Goal: Information Seeking & Learning: Check status

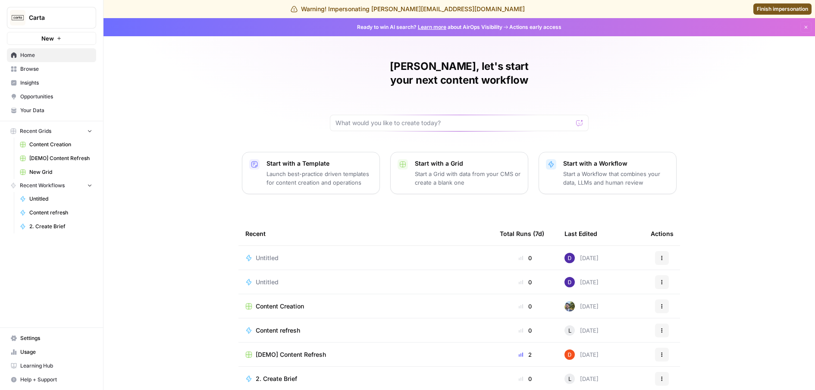
drag, startPoint x: 353, startPoint y: 9, endPoint x: 498, endPoint y: 8, distance: 145.7
click at [498, 8] on div "Warning! Impersonating dillon@airops.com Finish impersonation" at bounding box center [407, 9] width 815 height 18
click at [38, 83] on span "Insights" at bounding box center [56, 83] width 72 height 8
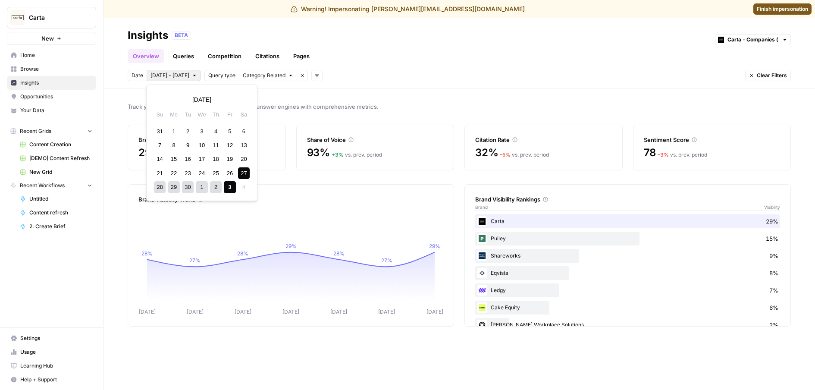
click at [173, 73] on span "[DATE] - [DATE]" at bounding box center [169, 76] width 39 height 8
click at [173, 130] on div "1" at bounding box center [174, 131] width 12 height 12
click at [170, 123] on div "Previous month September 2025 Next month Su Mo Tu We Th Fr Sa 31 1 2 3 4 5 6 7 …" at bounding box center [201, 142] width 103 height 109
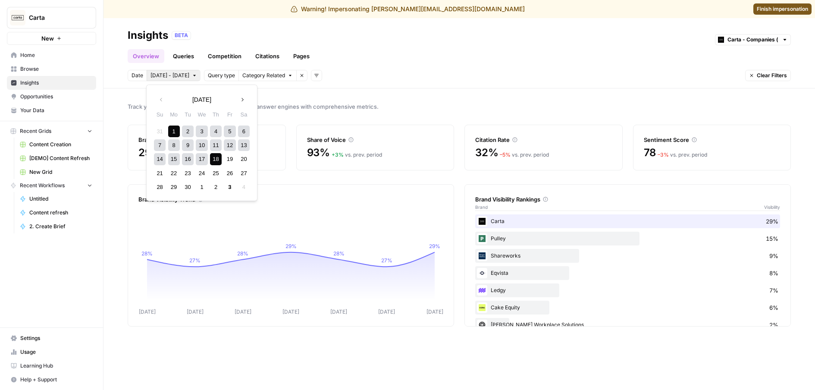
click at [217, 159] on div "18" at bounding box center [216, 159] width 12 height 12
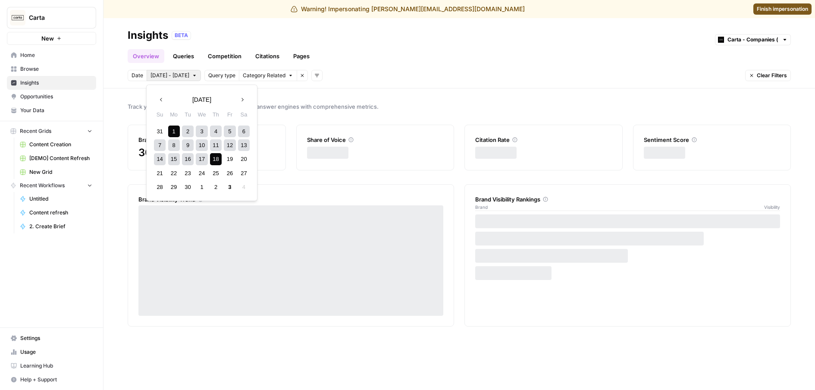
click at [167, 77] on span "Sep 1 - Sep 18" at bounding box center [169, 76] width 39 height 8
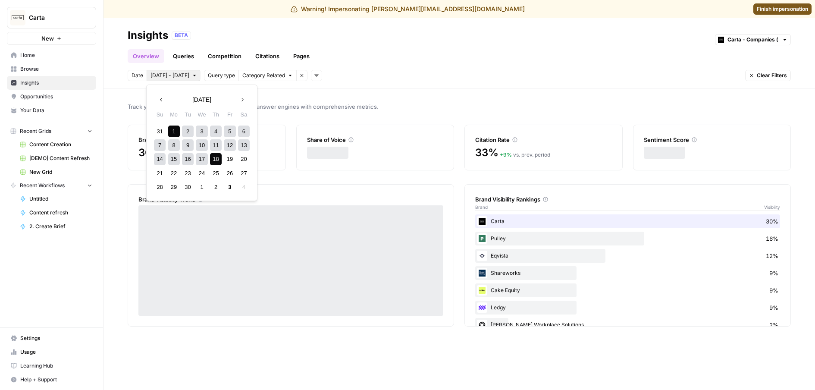
click at [213, 160] on div "18" at bounding box center [216, 159] width 12 height 12
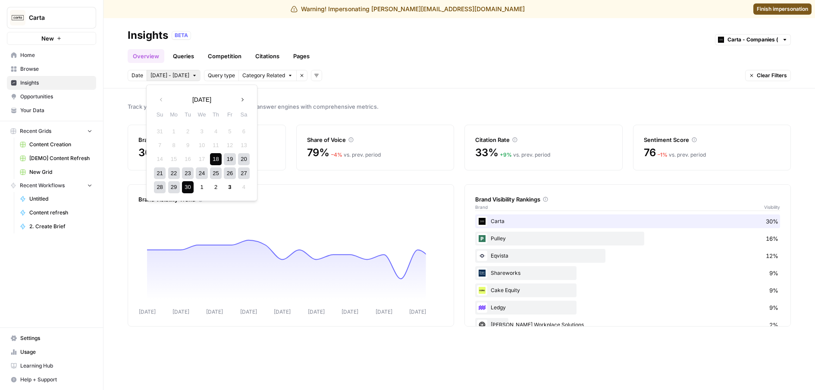
click at [191, 188] on div "30" at bounding box center [188, 187] width 12 height 12
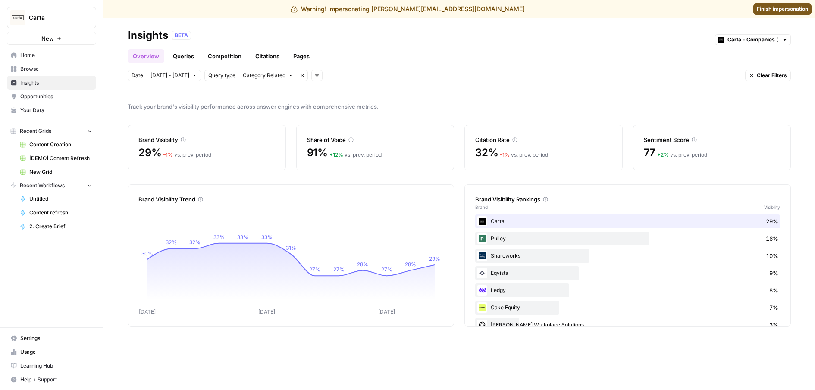
click at [288, 79] on button "Category Related" at bounding box center [268, 75] width 58 height 11
click at [321, 77] on button "Add filters" at bounding box center [316, 75] width 11 height 11
click at [324, 105] on span "Platform" at bounding box center [329, 106] width 22 height 9
click at [368, 77] on span "Select platform" at bounding box center [361, 76] width 37 height 8
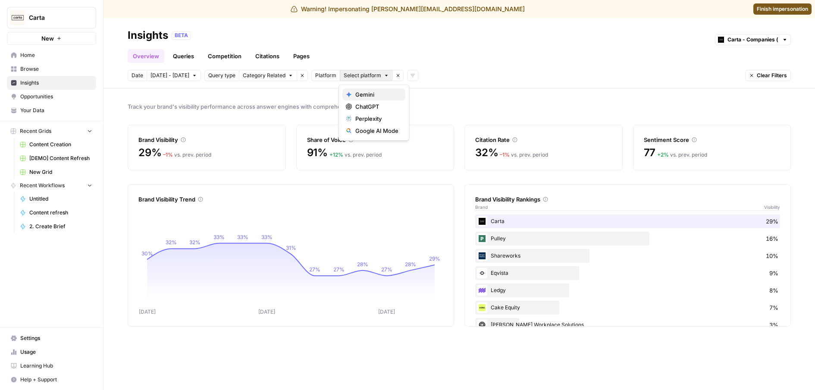
click at [371, 95] on span "Gemini" at bounding box center [376, 94] width 43 height 9
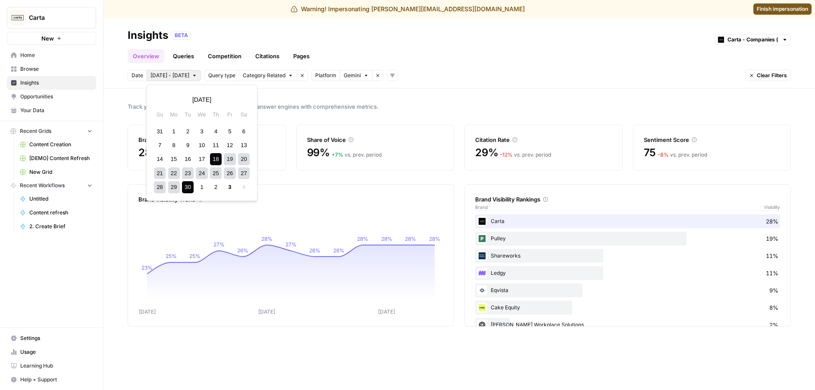
click at [179, 78] on span "Sep 18 - Sep 30" at bounding box center [169, 76] width 39 height 8
click at [175, 133] on div "1" at bounding box center [174, 131] width 12 height 12
click at [189, 190] on div "30" at bounding box center [188, 187] width 12 height 12
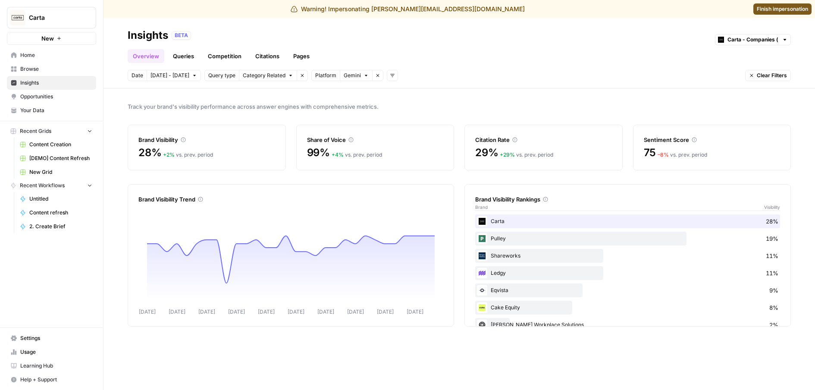
click at [273, 79] on button "Category Related" at bounding box center [268, 75] width 58 height 11
click at [354, 77] on span "Gemini" at bounding box center [351, 76] width 17 height 8
click at [358, 109] on span "ChatGPT" at bounding box center [373, 106] width 43 height 9
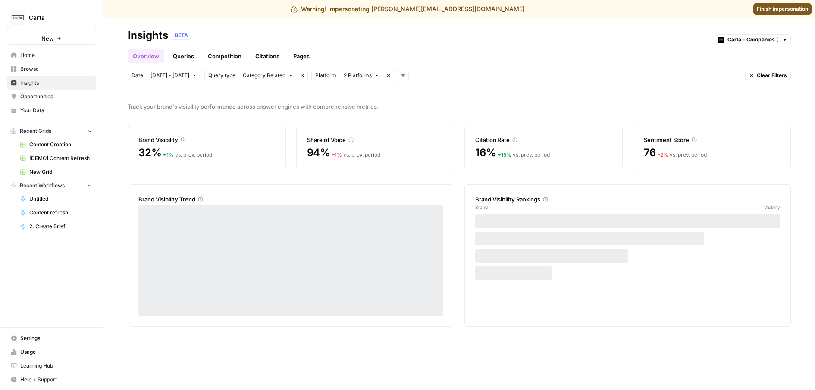
click at [326, 79] on div "Platform" at bounding box center [325, 75] width 29 height 11
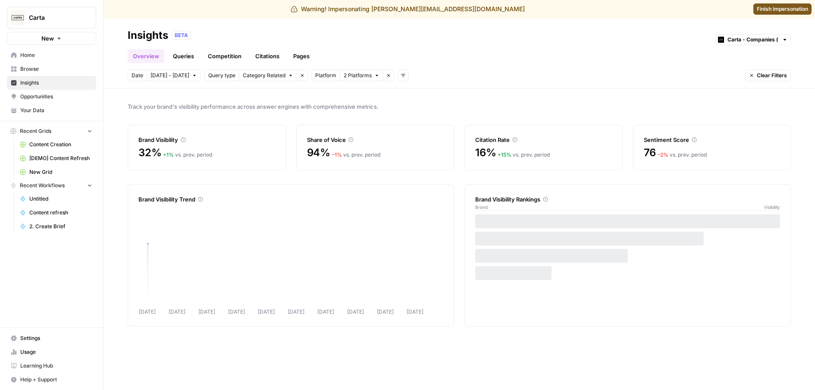
click at [326, 78] on span "Platform" at bounding box center [325, 76] width 21 height 8
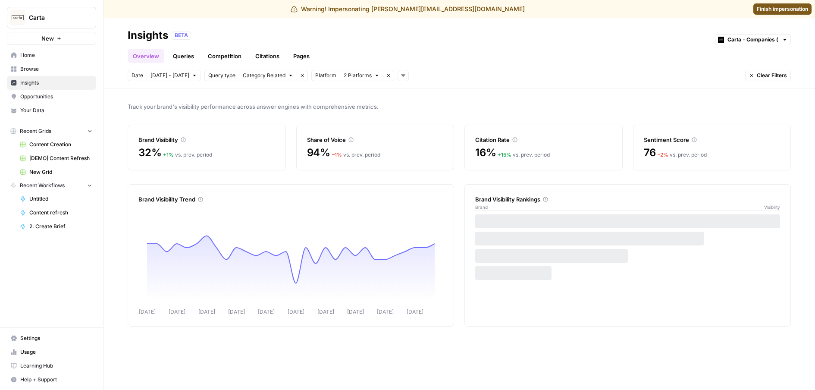
click at [353, 79] on button "2 Platforms" at bounding box center [362, 75] width 44 height 11
click at [374, 93] on span "Gemini" at bounding box center [369, 94] width 34 height 9
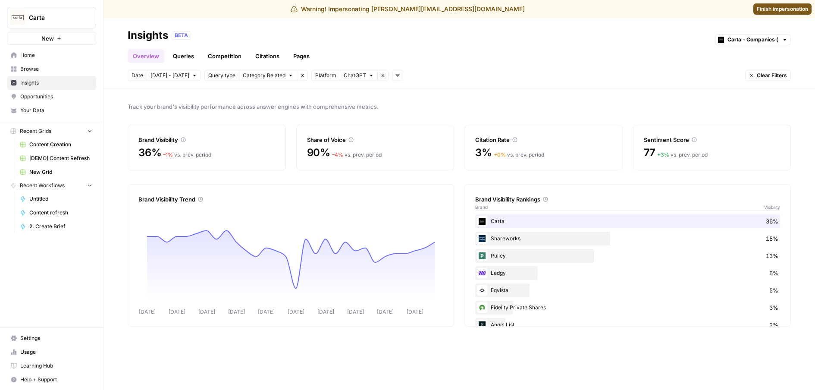
click at [66, 9] on button "Carta" at bounding box center [51, 18] width 89 height 22
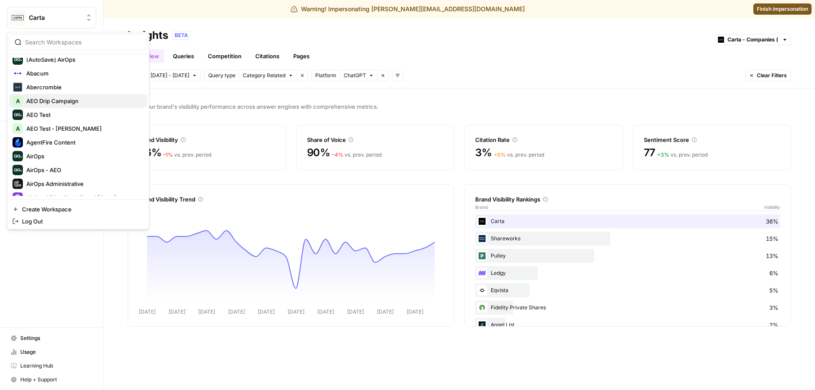
scroll to position [19, 0]
click at [63, 69] on div "Abacum" at bounding box center [77, 74] width 131 height 10
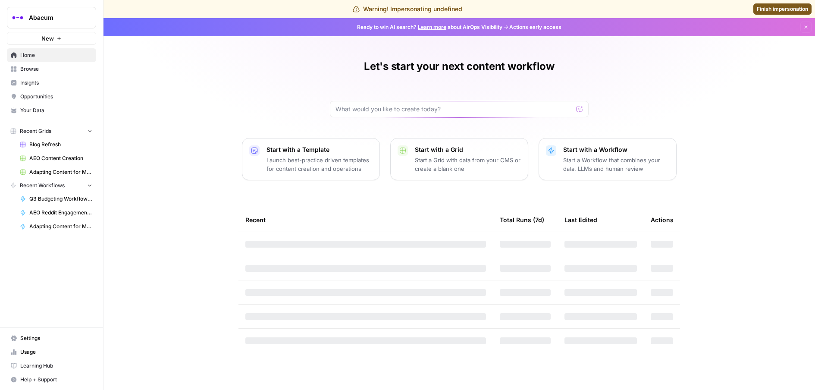
click at [31, 84] on span "Insights" at bounding box center [56, 83] width 72 height 8
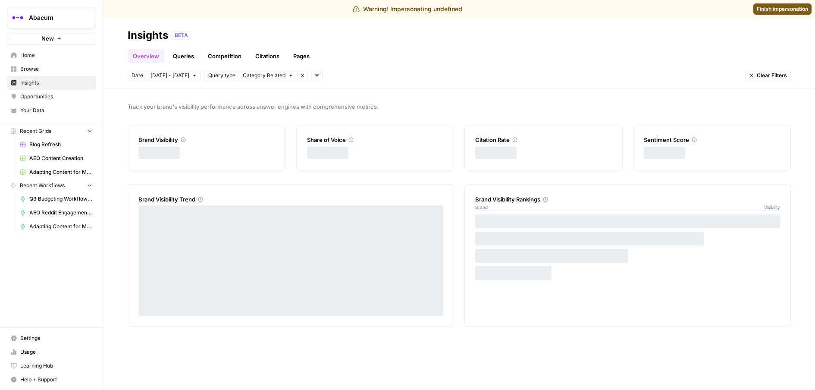
click at [166, 77] on span "[DATE] - [DATE]" at bounding box center [169, 76] width 39 height 8
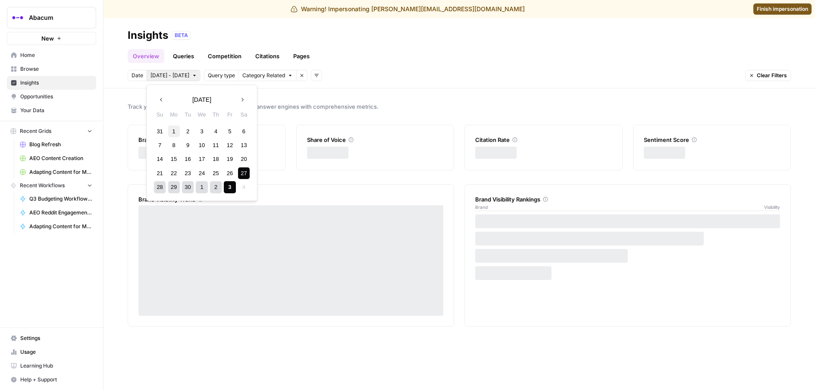
click at [174, 134] on div "1" at bounding box center [174, 131] width 12 height 12
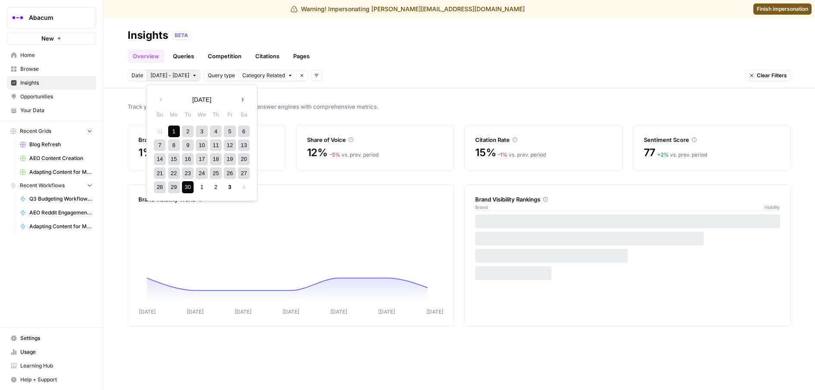
click at [191, 190] on div "30" at bounding box center [188, 187] width 12 height 12
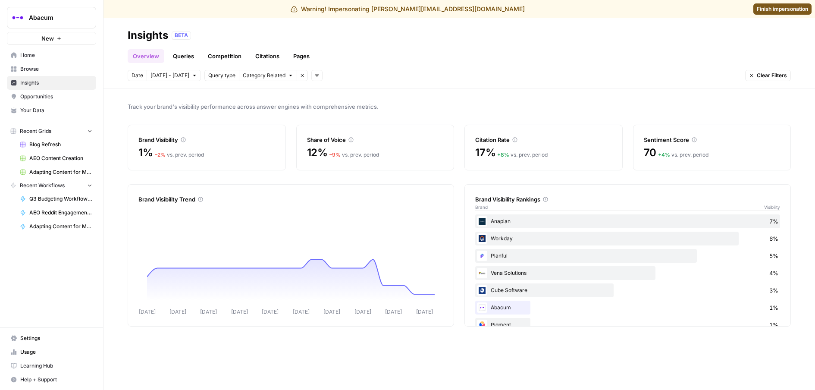
click at [315, 78] on button "Add filters" at bounding box center [316, 75] width 11 height 11
click at [328, 104] on span "Platform" at bounding box center [326, 106] width 22 height 9
click at [349, 76] on span "Select platform" at bounding box center [361, 76] width 37 height 8
click at [367, 91] on span "Gemini" at bounding box center [373, 94] width 43 height 9
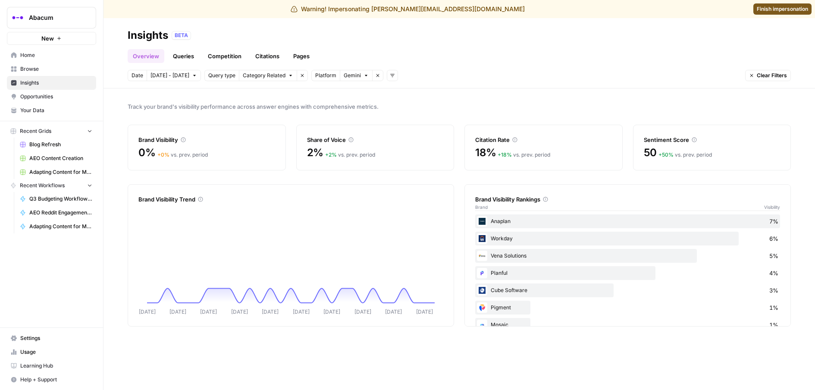
click at [348, 69] on header "Insights BETA Overview Queries Competition Citations Pages Date Sep 1 - Sep 30 …" at bounding box center [458, 53] width 711 height 70
click at [349, 76] on span "Gemini" at bounding box center [351, 76] width 17 height 8
click at [354, 103] on span "ChatGPT" at bounding box center [373, 106] width 43 height 9
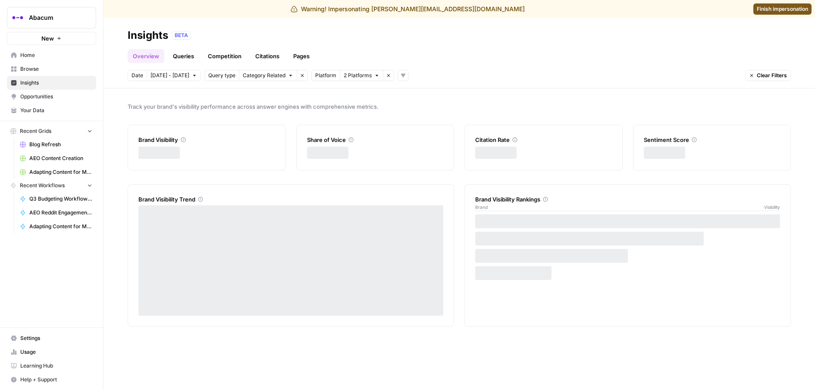
click at [353, 76] on span "2 Platforms" at bounding box center [357, 76] width 28 height 8
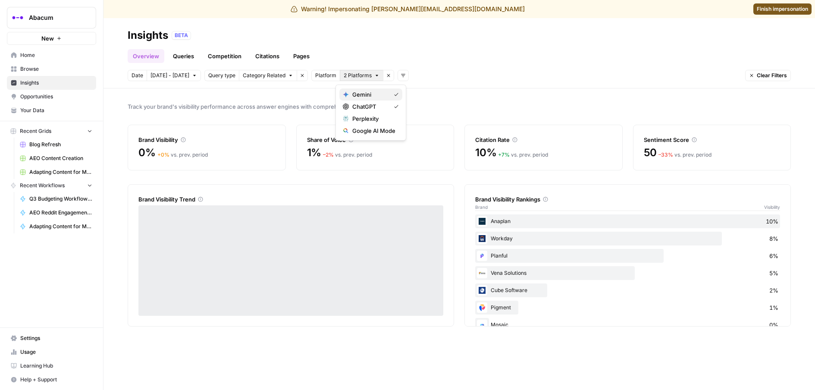
click at [372, 94] on span "Gemini" at bounding box center [369, 94] width 34 height 9
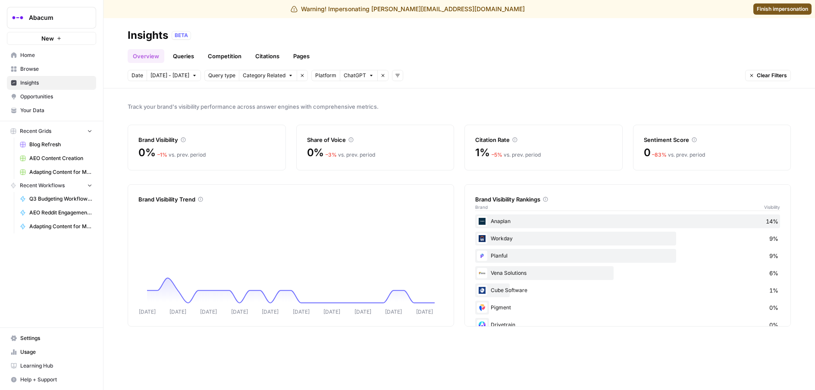
click at [68, 13] on span "Abacum" at bounding box center [55, 17] width 52 height 9
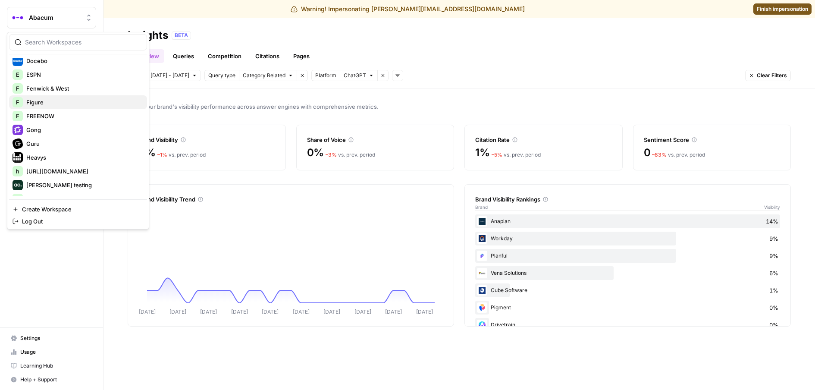
scroll to position [571, 0]
click at [84, 131] on span "Gong" at bounding box center [83, 128] width 114 height 9
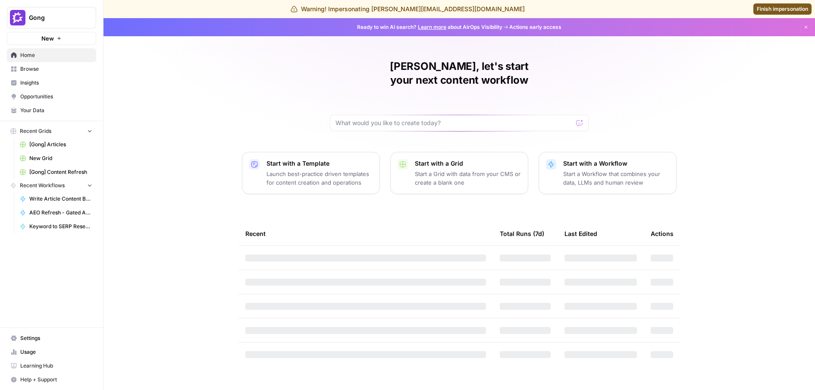
click at [35, 80] on span "Insights" at bounding box center [56, 83] width 72 height 8
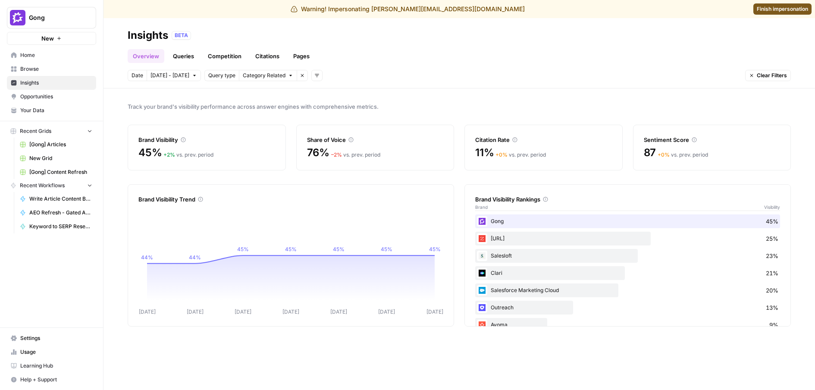
click at [175, 73] on span "[DATE] - [DATE]" at bounding box center [169, 76] width 39 height 8
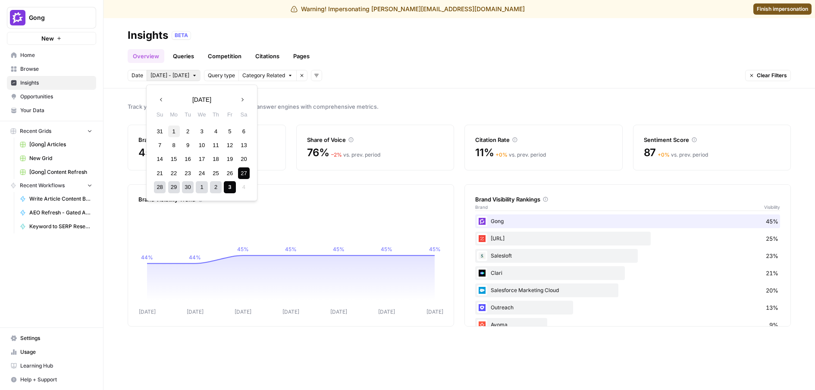
click at [170, 131] on div "1" at bounding box center [174, 131] width 12 height 12
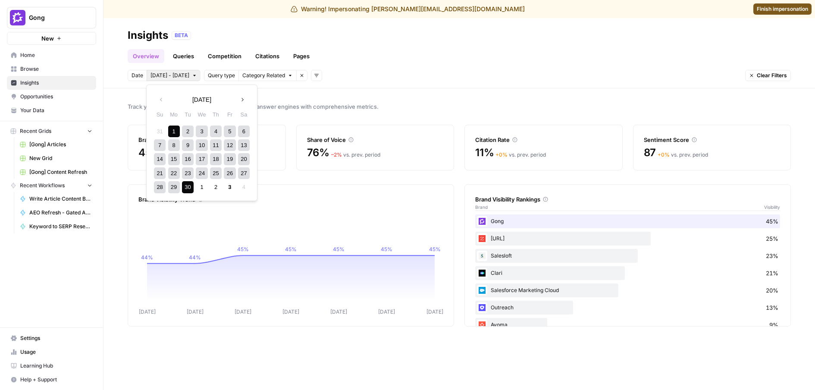
click at [191, 191] on div "30" at bounding box center [188, 187] width 12 height 12
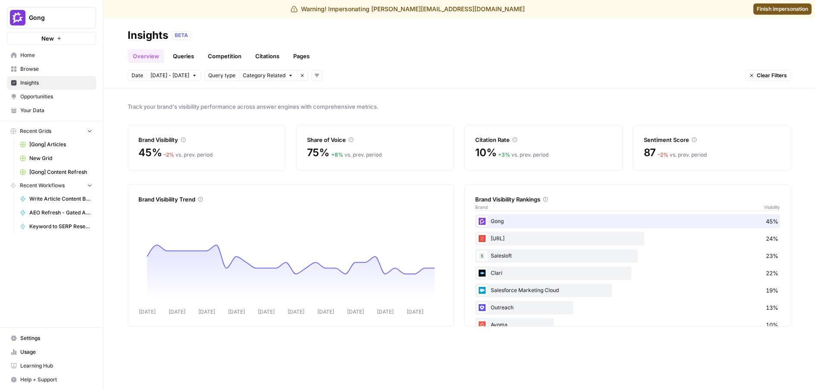
click at [314, 75] on icon "button" at bounding box center [316, 75] width 5 height 5
click at [337, 106] on span "Platform" at bounding box center [326, 106] width 22 height 9
click at [361, 78] on span "Select platform" at bounding box center [361, 76] width 37 height 8
click at [363, 97] on span "Gemini" at bounding box center [373, 94] width 43 height 9
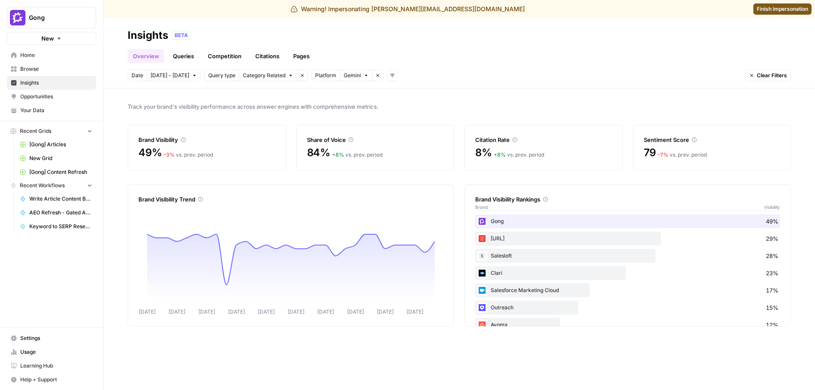
click at [348, 79] on span "Gemini" at bounding box center [351, 76] width 17 height 8
click at [355, 97] on span "Gemini" at bounding box center [369, 94] width 34 height 9
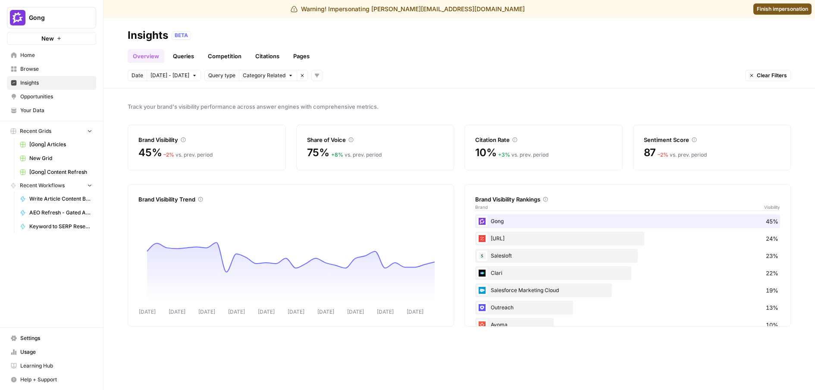
click at [314, 77] on icon "button" at bounding box center [316, 75] width 5 height 5
click at [332, 109] on span "Platform" at bounding box center [326, 106] width 22 height 9
click at [354, 76] on span "Select platform" at bounding box center [361, 76] width 37 height 8
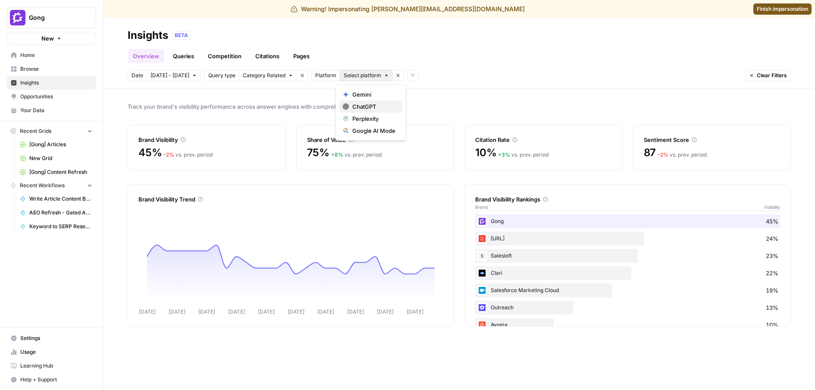
click at [362, 106] on span "ChatGPT" at bounding box center [373, 106] width 43 height 9
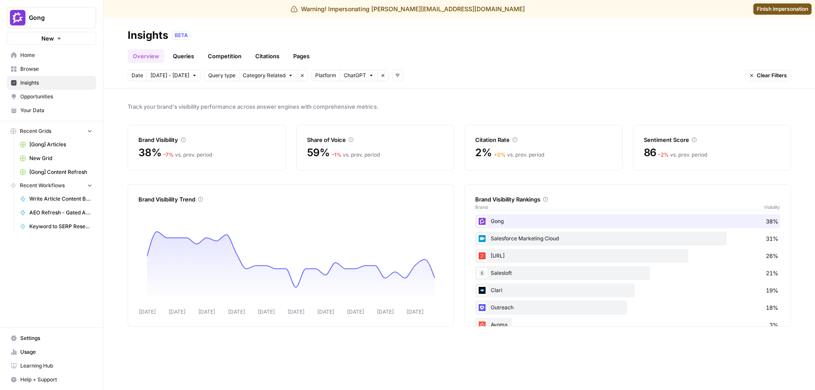
click at [81, 14] on span "Gong" at bounding box center [55, 17] width 52 height 9
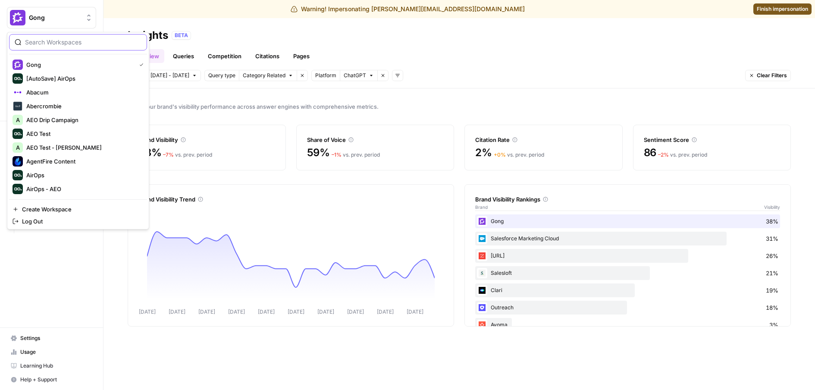
click at [69, 38] on input "search" at bounding box center [83, 42] width 116 height 9
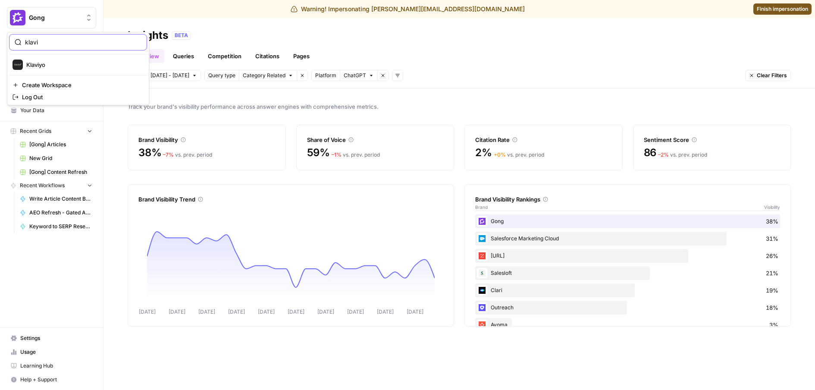
type input "klavi"
click at [37, 64] on span "Klaviyo" at bounding box center [83, 64] width 114 height 9
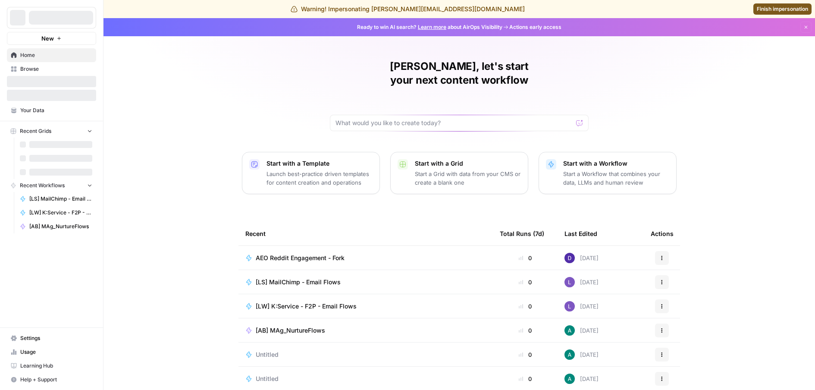
click at [24, 70] on span "Browse" at bounding box center [56, 69] width 72 height 8
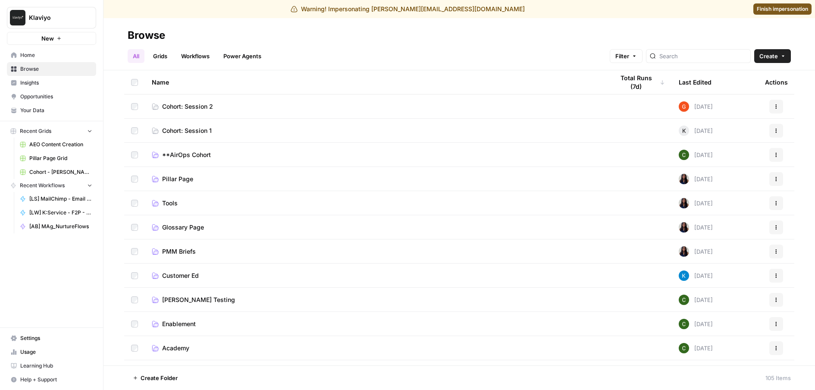
click at [60, 86] on span "Insights" at bounding box center [56, 83] width 72 height 8
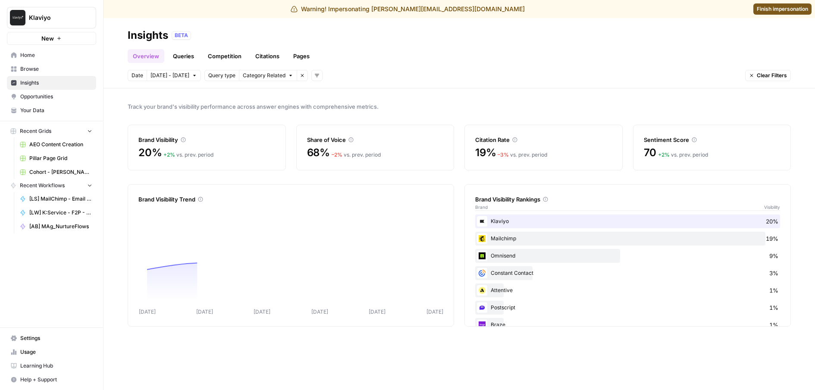
click at [315, 76] on icon "button" at bounding box center [316, 75] width 5 height 5
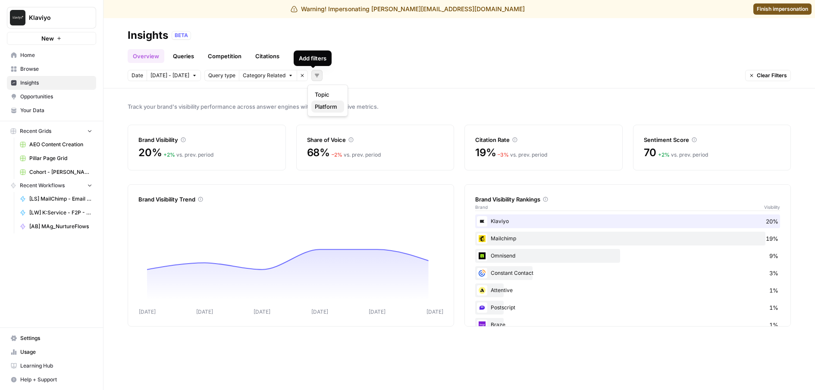
click at [318, 108] on span "Platform" at bounding box center [326, 106] width 22 height 9
click at [359, 78] on span "Select platform" at bounding box center [361, 76] width 37 height 8
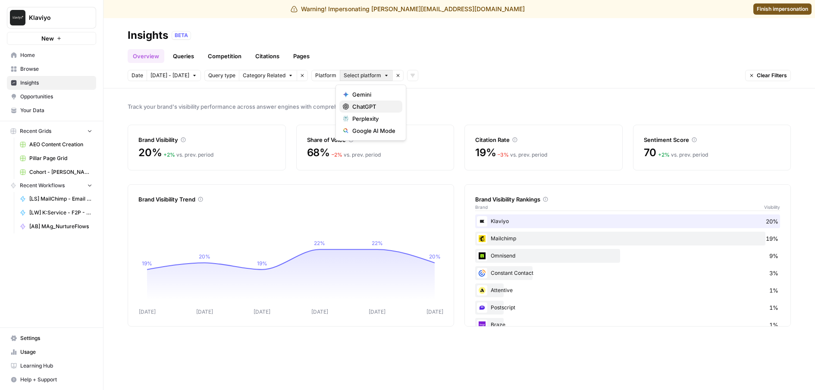
click at [359, 109] on span "ChatGPT" at bounding box center [373, 106] width 43 height 9
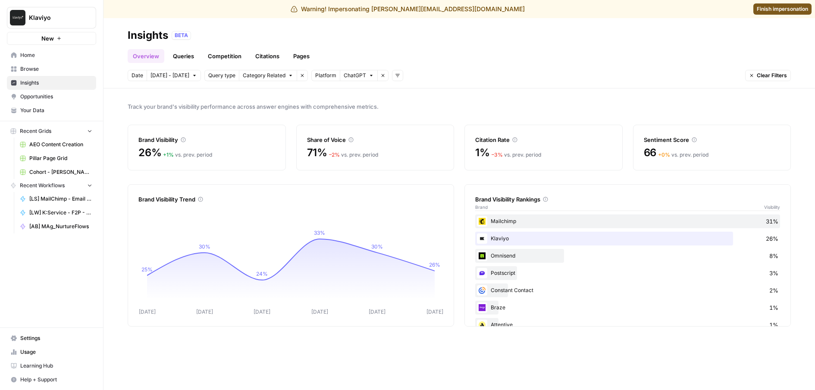
click at [172, 78] on span "[DATE] - [DATE]" at bounding box center [169, 76] width 39 height 8
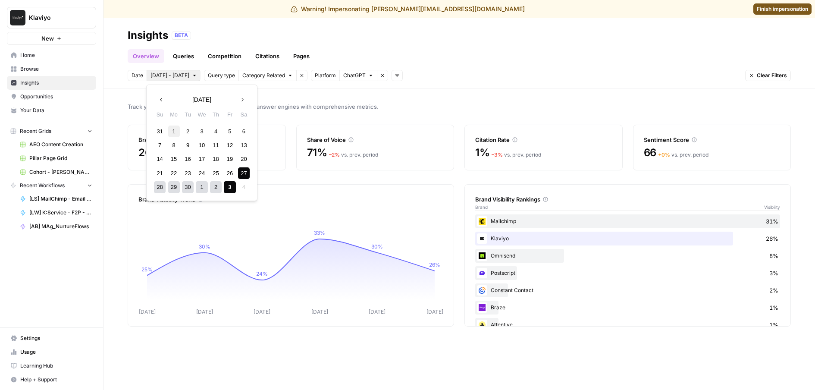
click at [173, 133] on div "1" at bounding box center [174, 131] width 12 height 12
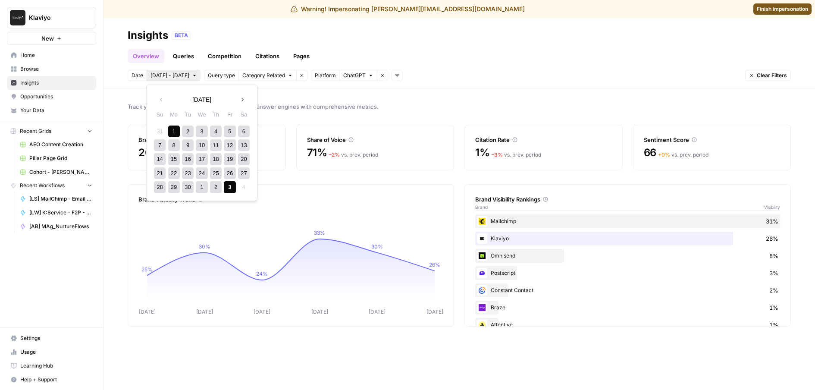
click at [231, 186] on div "3" at bounding box center [230, 187] width 12 height 12
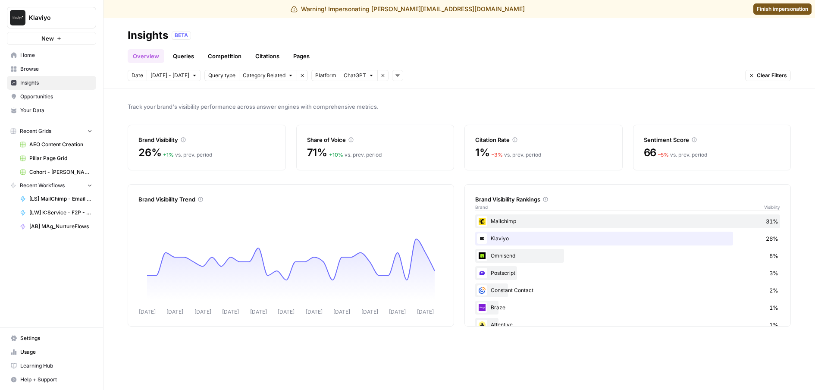
drag, startPoint x: 492, startPoint y: 155, endPoint x: 537, endPoint y: 157, distance: 45.7
click at [537, 157] on div "– 3 % vs. prev. period" at bounding box center [516, 155] width 50 height 8
drag, startPoint x: 537, startPoint y: 157, endPoint x: 470, endPoint y: 202, distance: 81.4
click at [538, 157] on div "– 3 % vs. prev. period" at bounding box center [516, 155] width 50 height 8
click at [353, 78] on span "ChatGPT" at bounding box center [354, 76] width 22 height 8
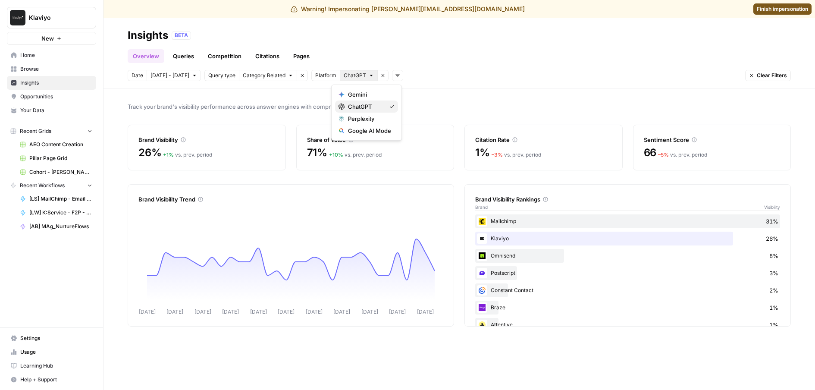
click at [364, 103] on span "ChatGPT" at bounding box center [365, 106] width 34 height 9
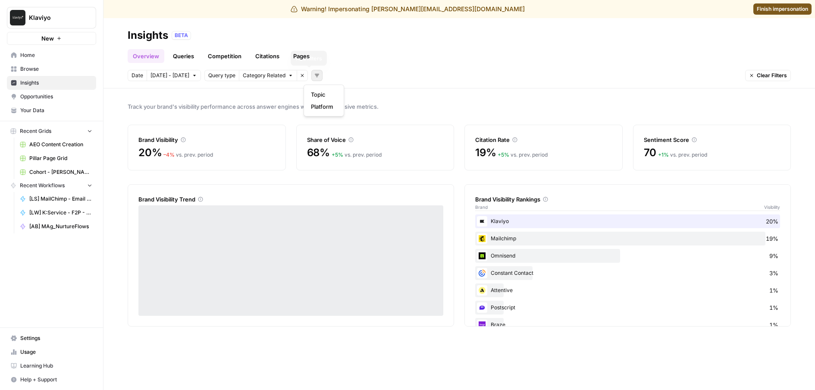
click at [312, 76] on button "Add filters" at bounding box center [316, 75] width 11 height 11
click at [319, 104] on span "Platform" at bounding box center [322, 106] width 22 height 9
click at [352, 72] on span "Select platform" at bounding box center [361, 76] width 37 height 8
click at [352, 94] on span "Gemini" at bounding box center [369, 94] width 43 height 9
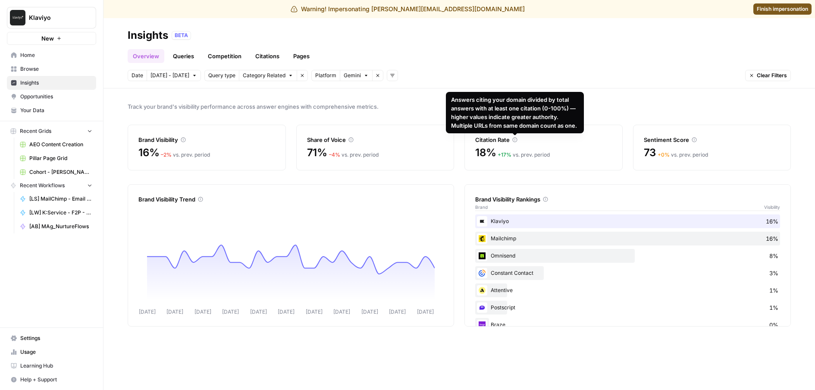
click at [513, 138] on icon at bounding box center [514, 139] width 5 height 5
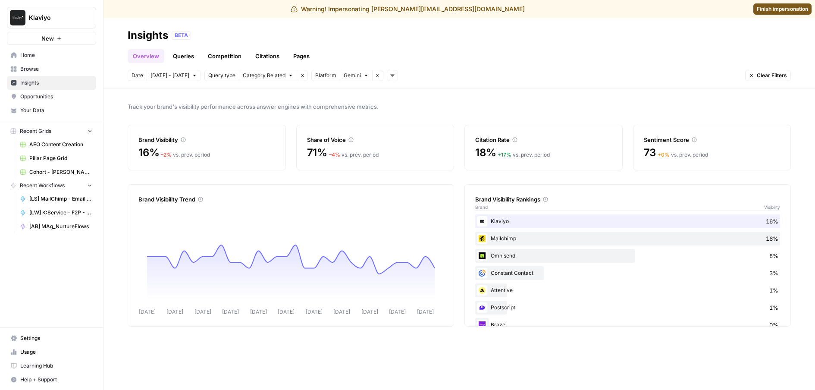
drag, startPoint x: 373, startPoint y: 156, endPoint x: 297, endPoint y: 139, distance: 77.2
click at [297, 139] on div "Share of Voice 71% – 4 % vs. prev. period" at bounding box center [375, 148] width 158 height 46
drag, startPoint x: 574, startPoint y: 158, endPoint x: 466, endPoint y: 137, distance: 110.3
click at [466, 137] on div "Citation Rate 18% + 17 % vs. prev. period" at bounding box center [543, 148] width 158 height 46
click at [583, 137] on div "Citation Rate" at bounding box center [543, 139] width 137 height 9
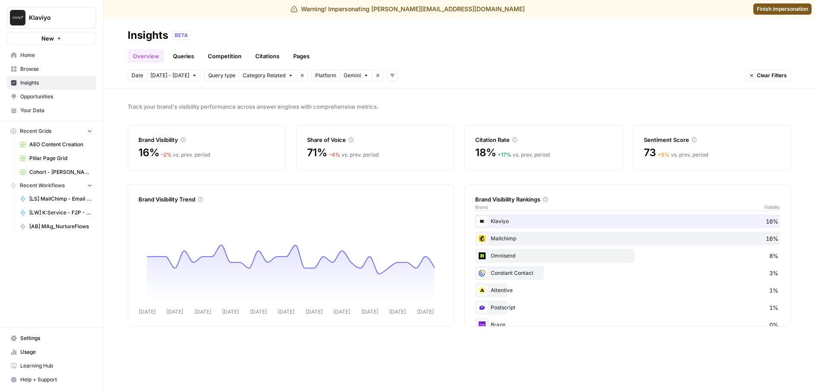
drag, startPoint x: 732, startPoint y: 152, endPoint x: 633, endPoint y: 137, distance: 100.3
click at [633, 137] on div "Sentiment Score 73 + 0 % vs. prev. period" at bounding box center [712, 148] width 158 height 46
drag, startPoint x: 569, startPoint y: 153, endPoint x: 445, endPoint y: 137, distance: 124.8
click at [445, 137] on div "Brand Visibility 16% – 2 % vs. prev. period Share of Voice 71% – 4 % vs. prev. …" at bounding box center [459, 148] width 663 height 46
click at [477, 110] on span "Track your brand's visibility performance across answer engines with comprehens…" at bounding box center [459, 106] width 663 height 9
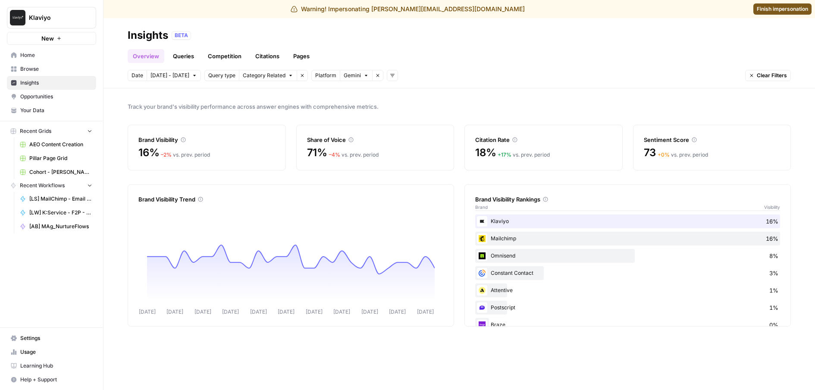
drag, startPoint x: 406, startPoint y: 161, endPoint x: 275, endPoint y: 155, distance: 131.2
click at [275, 155] on div "Brand Visibility 16% – 2 % vs. prev. period Share of Voice 71% – 4 % vs. prev. …" at bounding box center [459, 148] width 663 height 46
click at [353, 139] on icon at bounding box center [350, 139] width 5 height 5
click at [403, 98] on div "Track your brand's visibility performance across answer engines with comprehens…" at bounding box center [458, 238] width 711 height 301
